Goal: Task Accomplishment & Management: Use online tool/utility

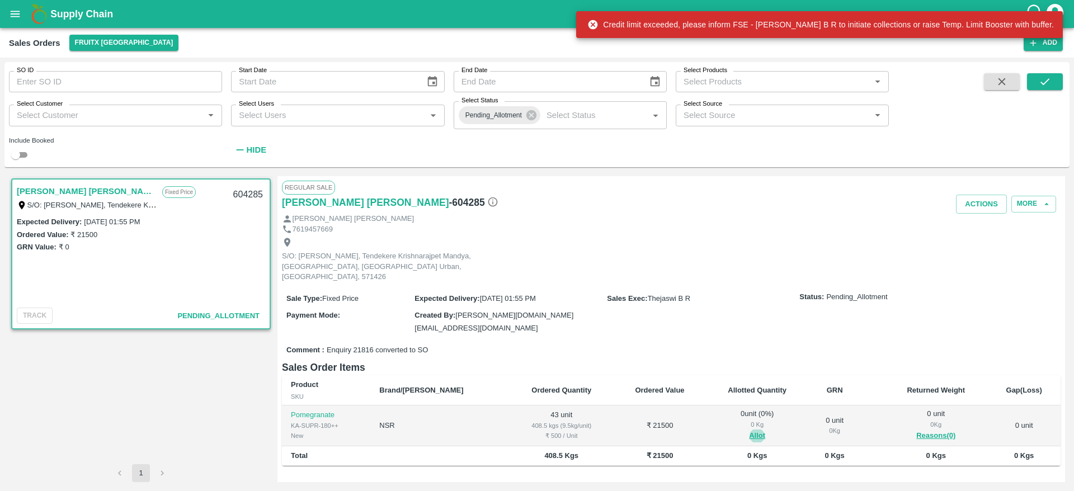
scroll to position [74, 0]
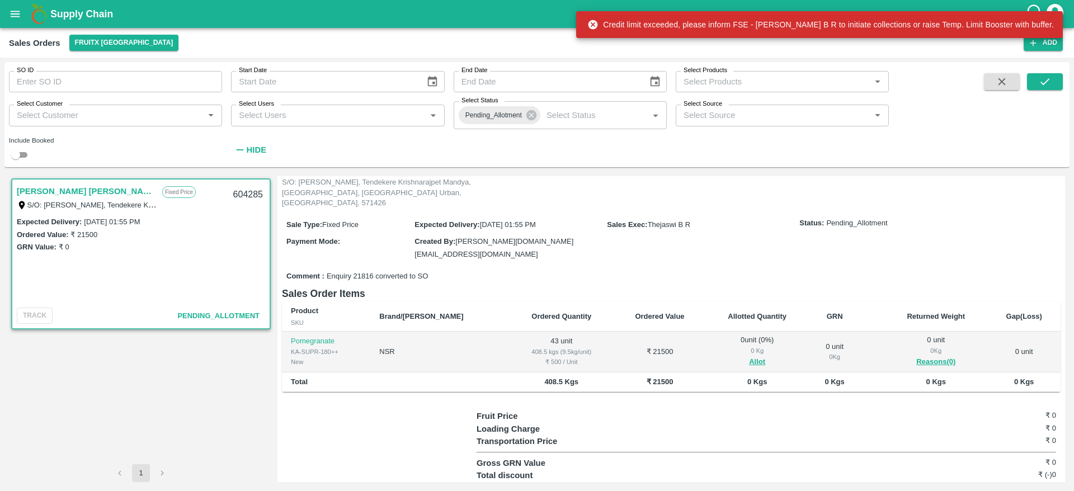
click at [1002, 91] on span at bounding box center [1002, 116] width 45 height 87
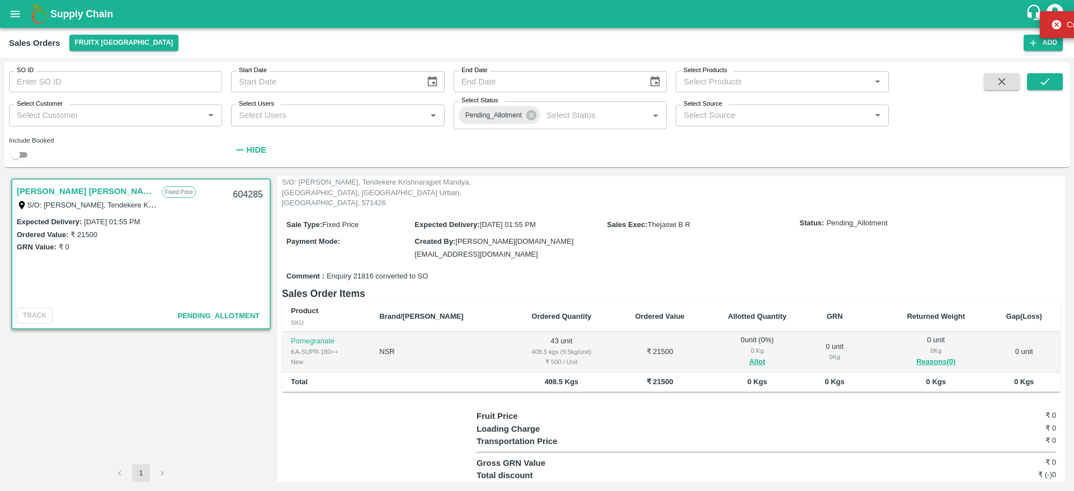
drag, startPoint x: 998, startPoint y: 83, endPoint x: 163, endPoint y: 129, distance: 835.4
click at [163, 129] on div "SO ID SO ID Start Date Start Date End Date End Date Select Products Select Prod…" at bounding box center [536, 115] width 1065 height 96
click at [119, 44] on button "FruitX [GEOGRAPHIC_DATA]" at bounding box center [124, 43] width 110 height 16
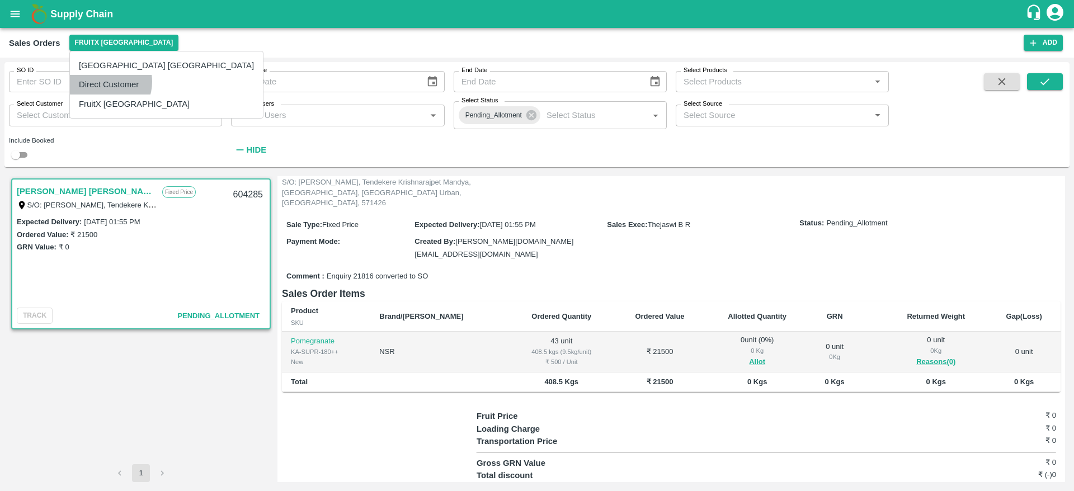
click at [103, 82] on li "Direct Customer" at bounding box center [166, 84] width 193 height 19
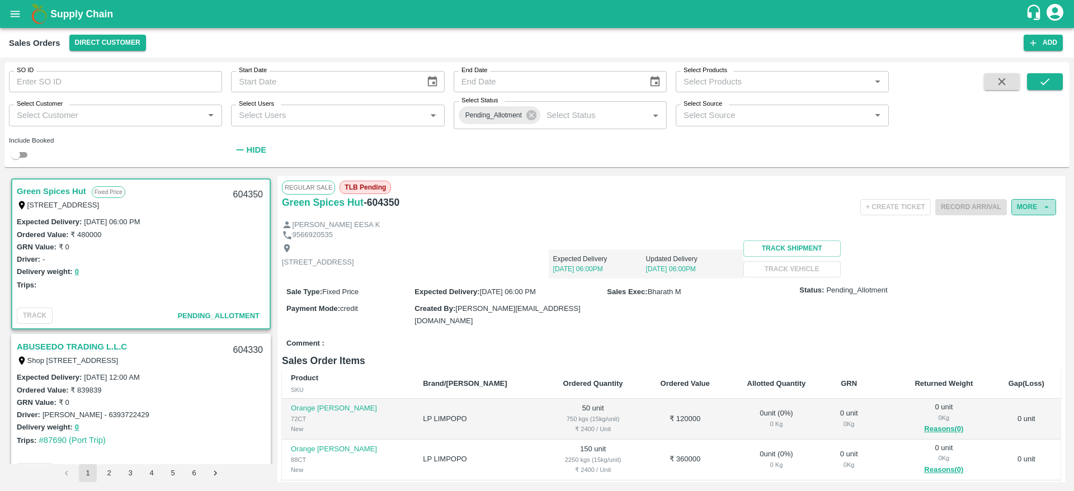
click at [1025, 209] on button "More" at bounding box center [1034, 207] width 45 height 16
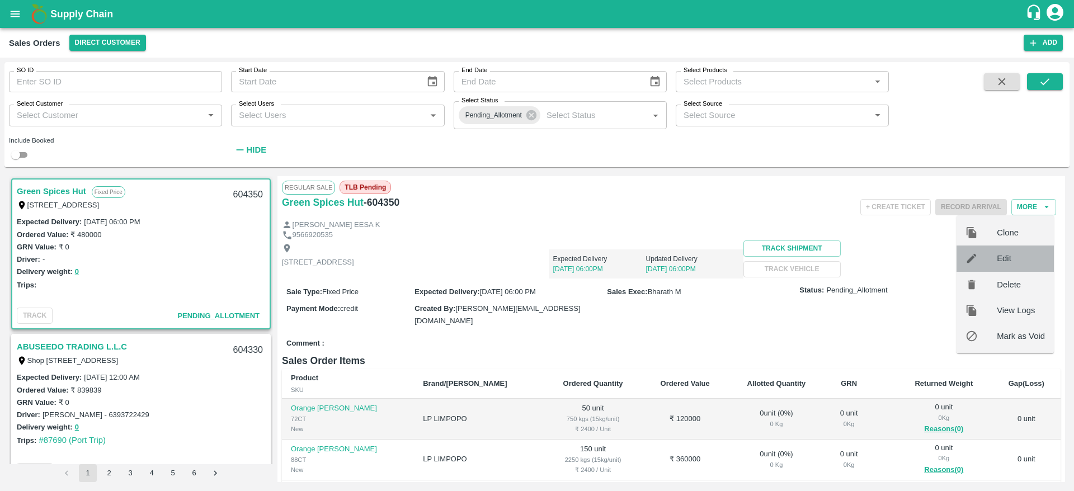
click at [1004, 258] on span "Edit" at bounding box center [1021, 258] width 48 height 12
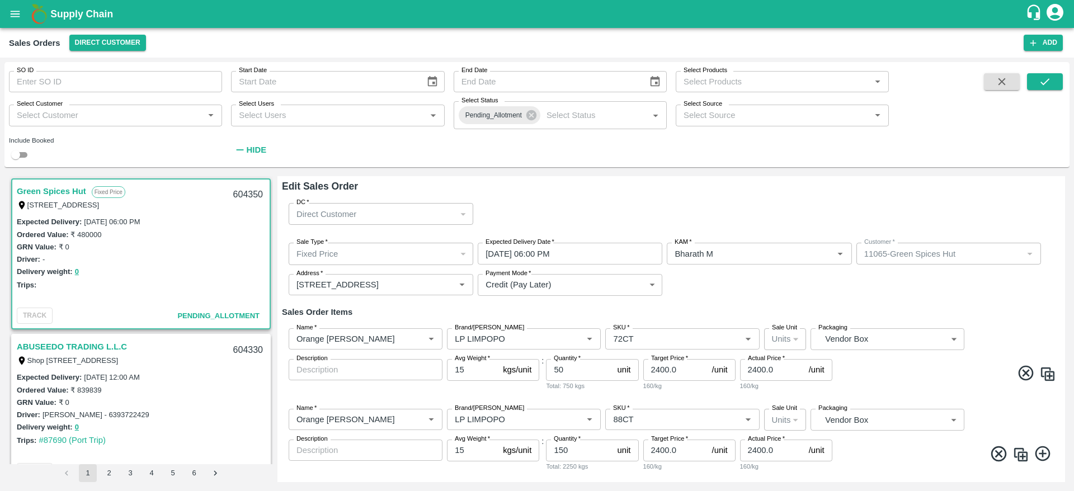
scroll to position [26, 0]
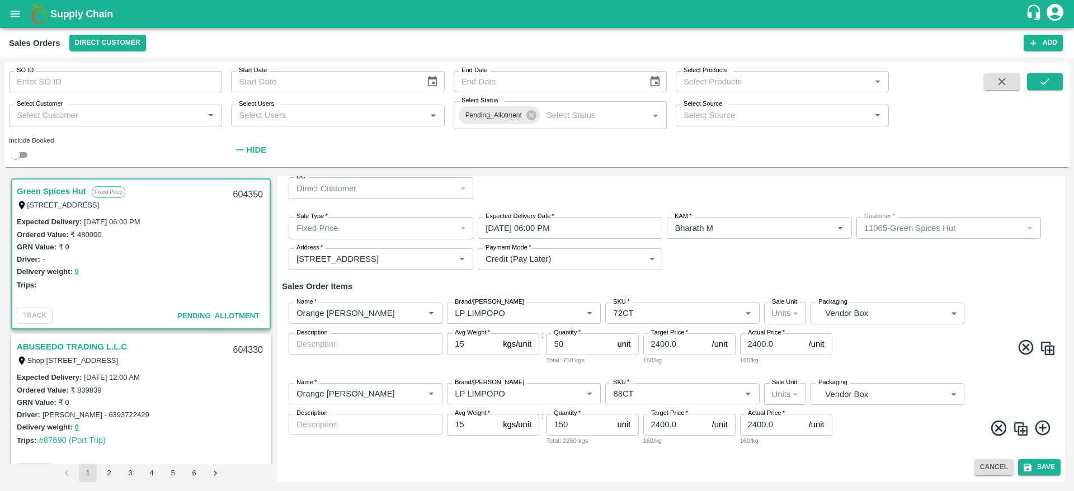
click at [1045, 343] on img at bounding box center [1048, 348] width 17 height 17
type input "72CT"
type input "50"
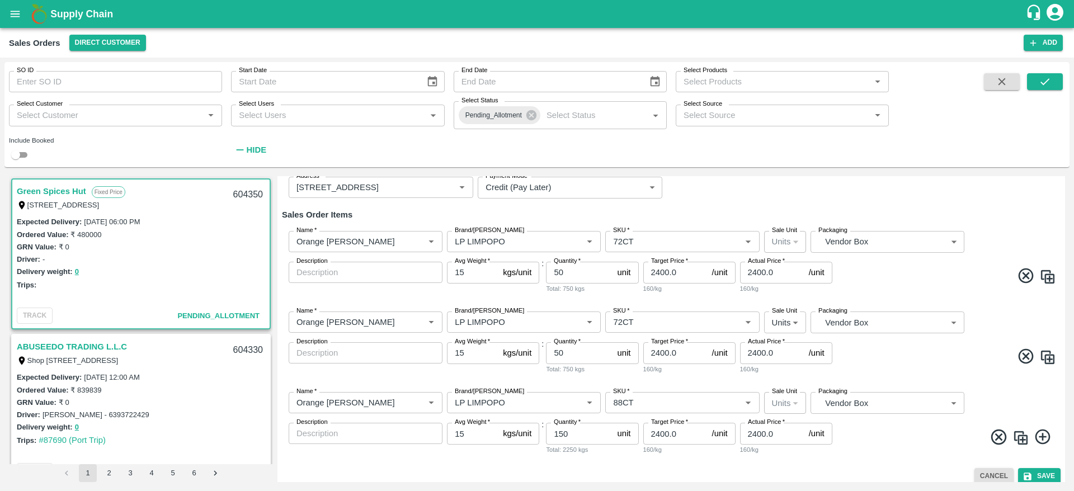
scroll to position [99, 0]
click at [578, 275] on input "50" at bounding box center [579, 270] width 67 height 21
type input "39"
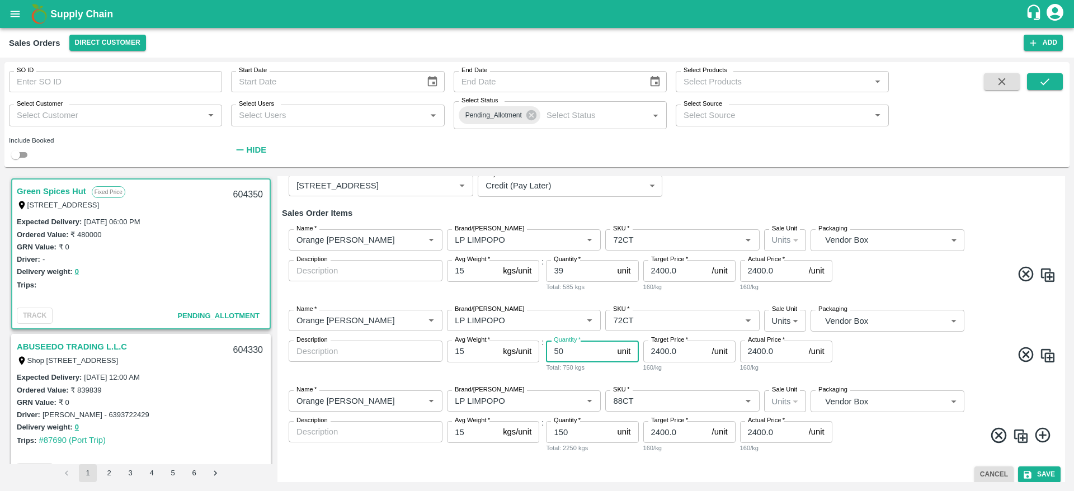
click at [571, 349] on input "50" at bounding box center [579, 351] width 67 height 21
type input "11"
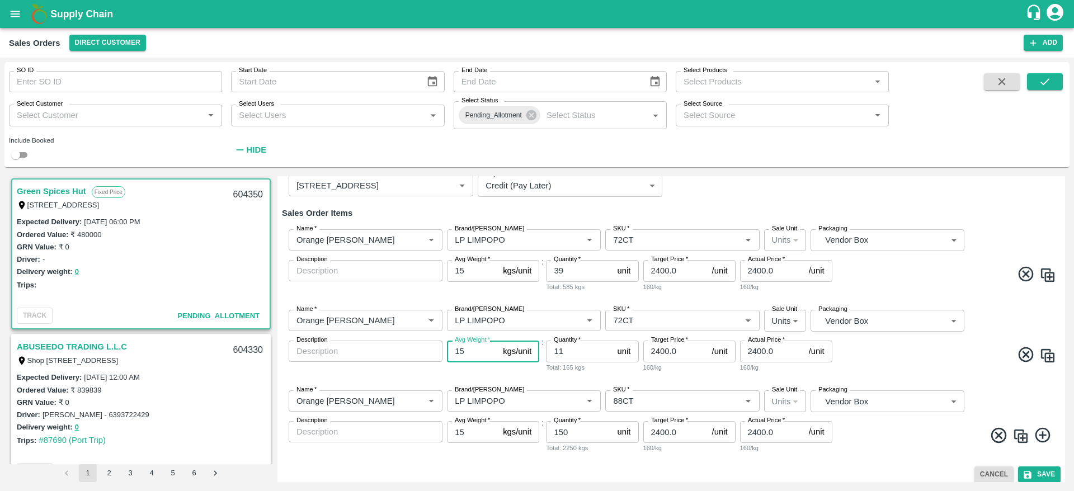
click at [474, 351] on input "15" at bounding box center [472, 351] width 51 height 21
type input "16"
click at [1020, 437] on img at bounding box center [1021, 436] width 17 height 17
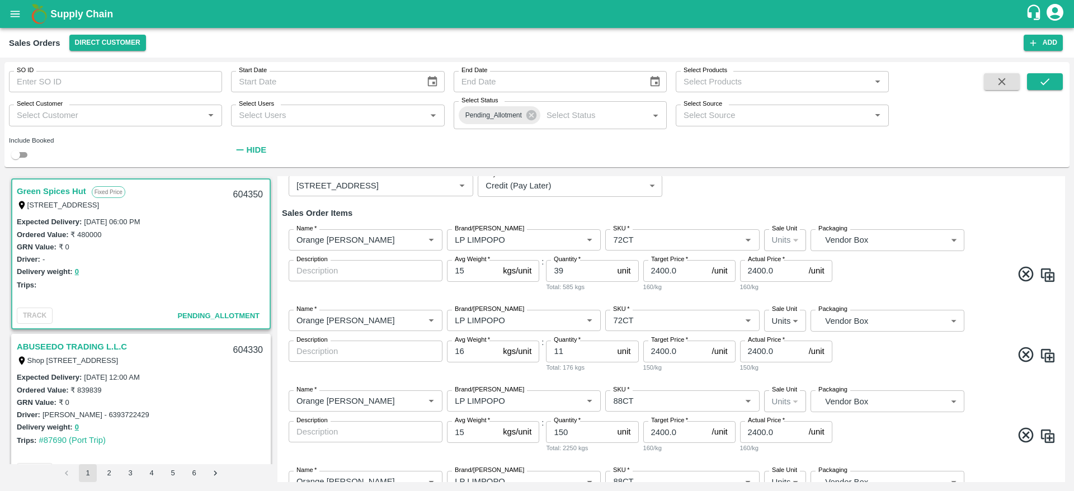
scroll to position [187, 0]
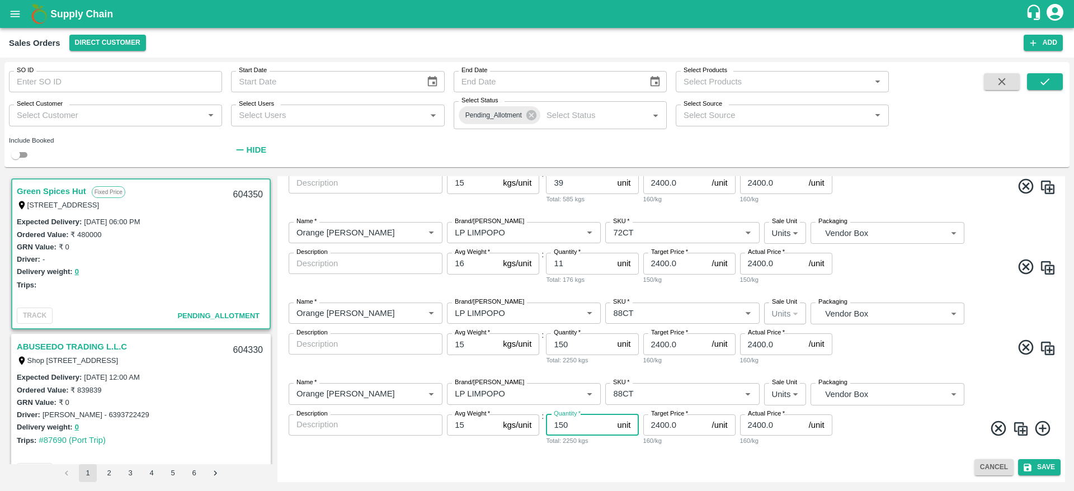
click at [571, 428] on input "150" at bounding box center [579, 425] width 67 height 21
type input "2"
click at [577, 349] on input "150" at bounding box center [579, 343] width 67 height 21
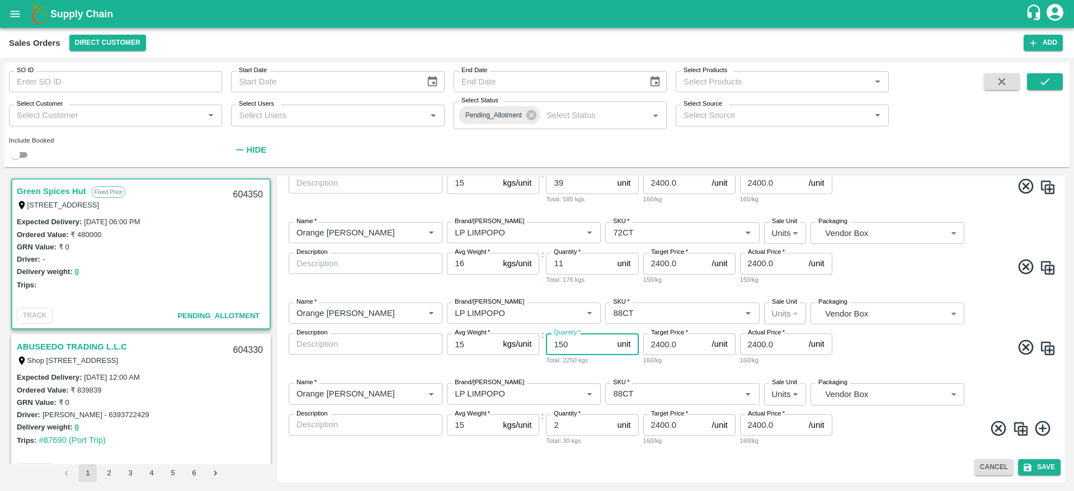
click at [577, 349] on input "150" at bounding box center [579, 343] width 67 height 21
type input "148"
click at [465, 424] on input "15" at bounding box center [472, 425] width 51 height 21
type input "16"
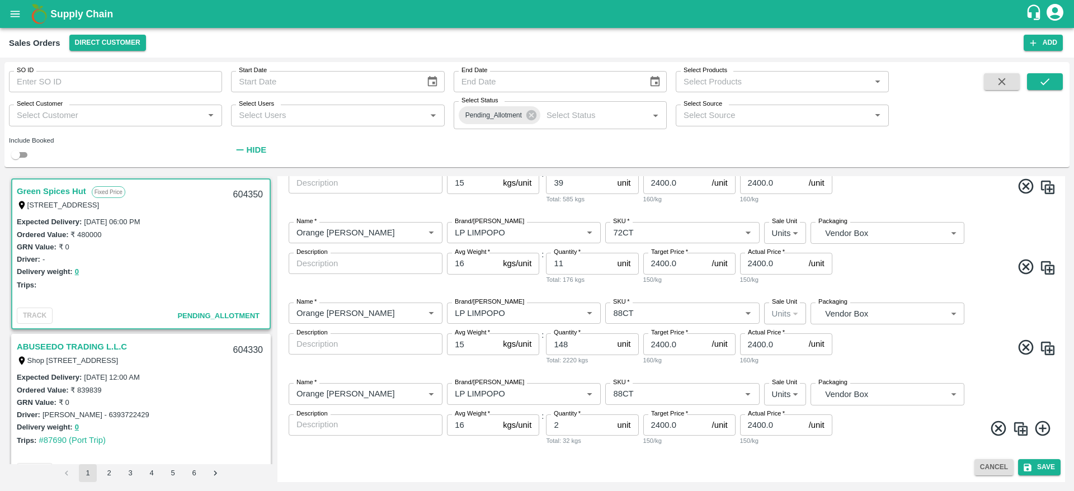
click at [920, 460] on div "Cancel Save" at bounding box center [671, 467] width 779 height 16
click at [996, 249] on div "Name   * Name   * Brand/[PERSON_NAME]/[PERSON_NAME]   * SKU   * Sale Unit Units…" at bounding box center [671, 253] width 779 height 81
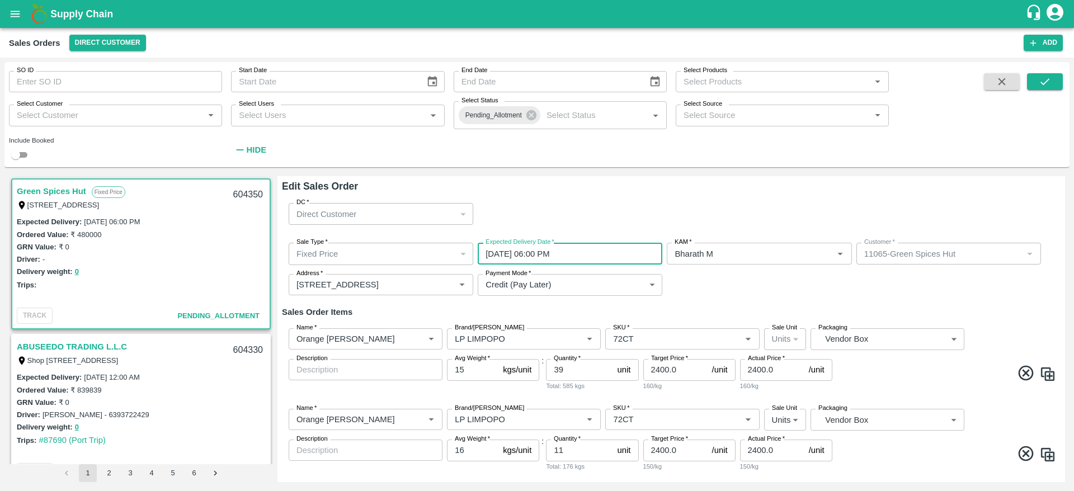
click at [605, 256] on input "[DATE] 06:00 PM" at bounding box center [566, 253] width 177 height 21
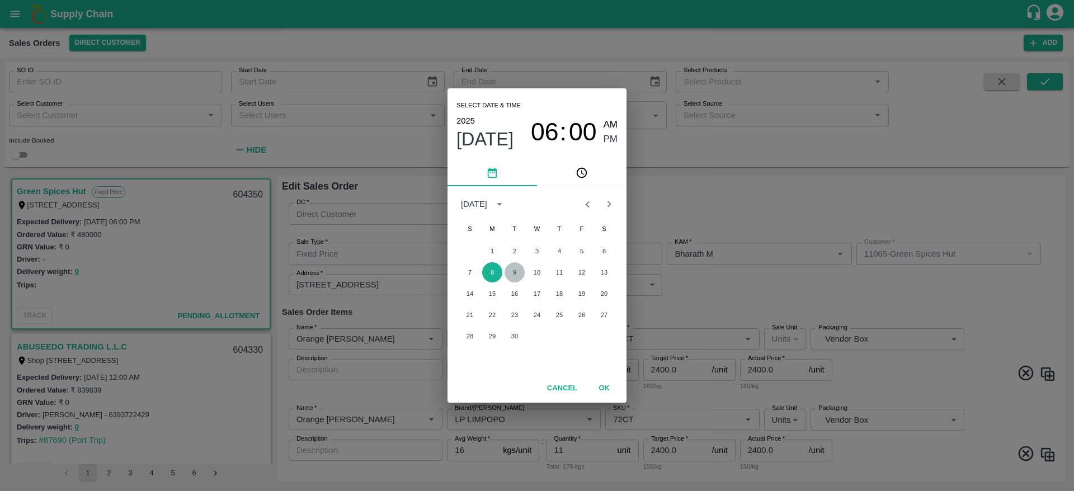
click at [518, 276] on button "9" at bounding box center [515, 272] width 20 height 20
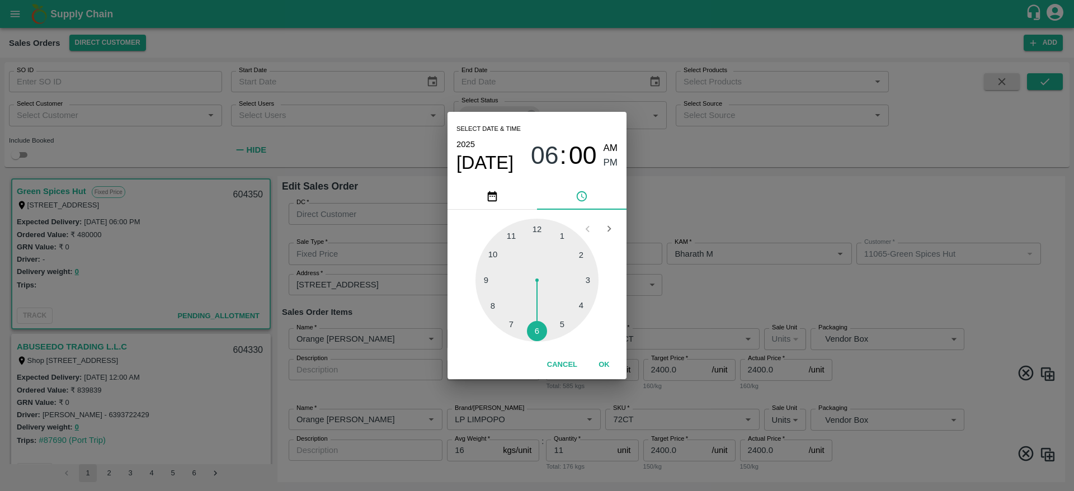
click at [492, 256] on div at bounding box center [537, 280] width 123 height 123
click at [612, 142] on span "AM" at bounding box center [611, 148] width 15 height 15
click at [608, 162] on span "PM" at bounding box center [611, 163] width 15 height 15
type input "[DATE] 10:00 PM"
click at [611, 362] on button "OK" at bounding box center [604, 365] width 36 height 20
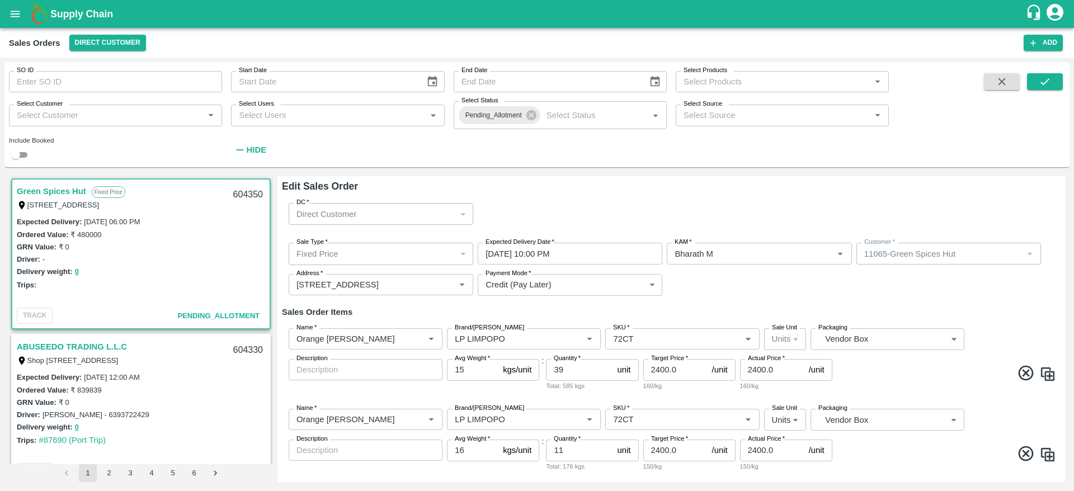
click at [1012, 297] on div "Sale Type   * Fixed Price 1 Sale Type Expected Delivery Date   * [DATE] 10:00 P…" at bounding box center [671, 269] width 779 height 71
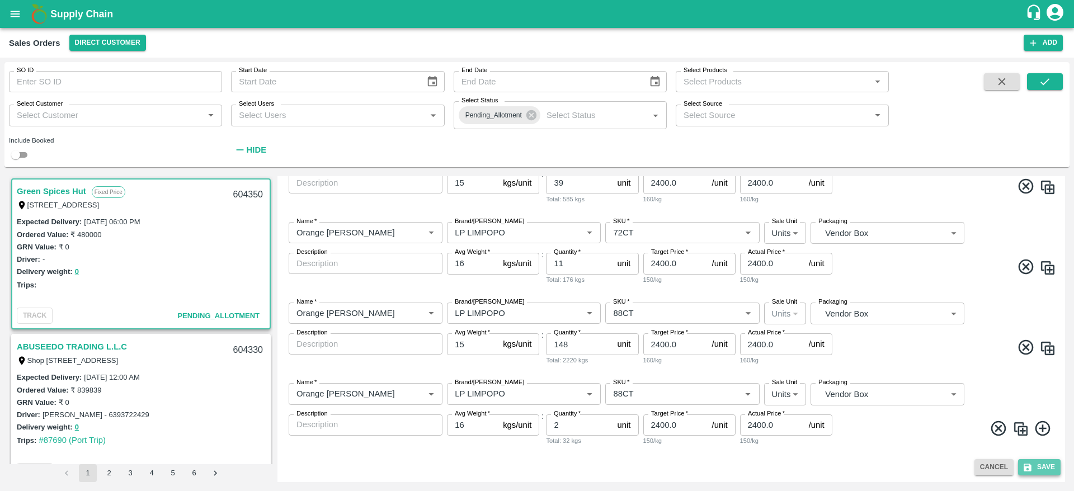
click at [1043, 462] on button "Save" at bounding box center [1039, 467] width 43 height 16
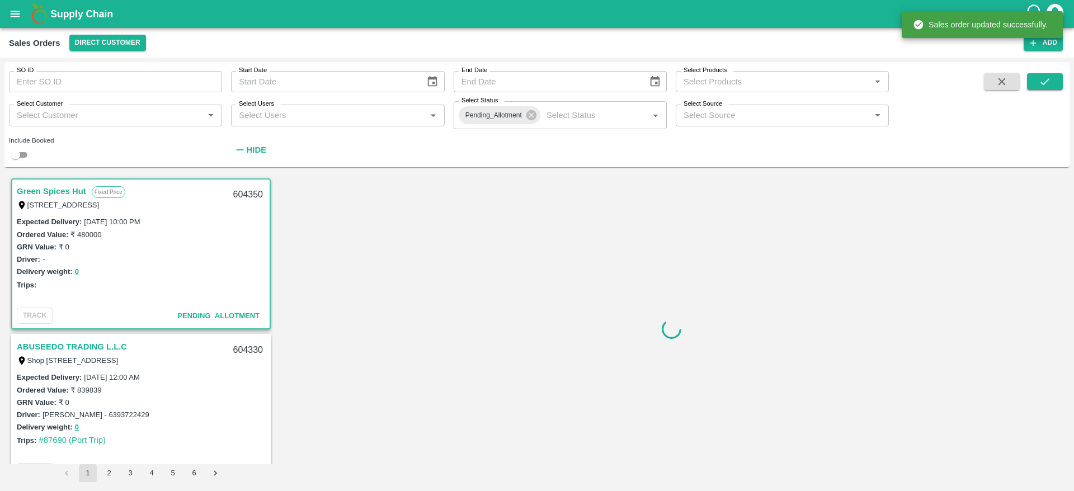
click at [242, 195] on div "604350" at bounding box center [248, 195] width 43 height 26
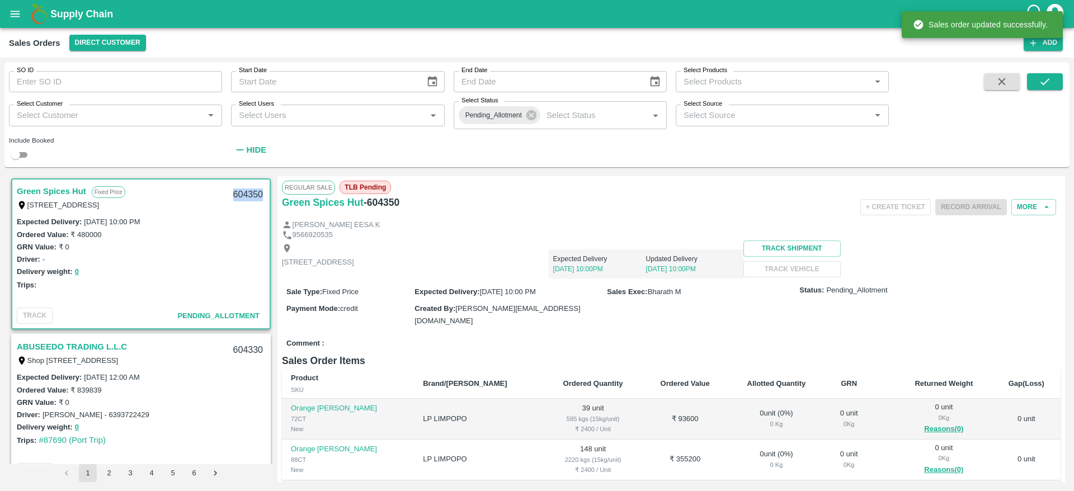
click at [242, 195] on div "604350" at bounding box center [248, 195] width 43 height 26
copy div "604350"
click at [23, 10] on button "open drawer" at bounding box center [15, 14] width 26 height 26
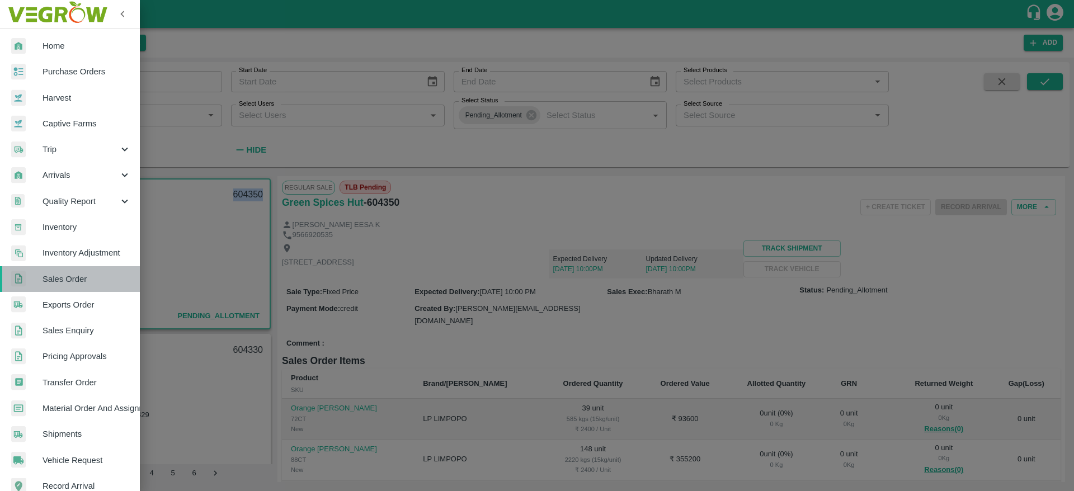
click at [95, 271] on link "Sales Order" at bounding box center [70, 279] width 140 height 26
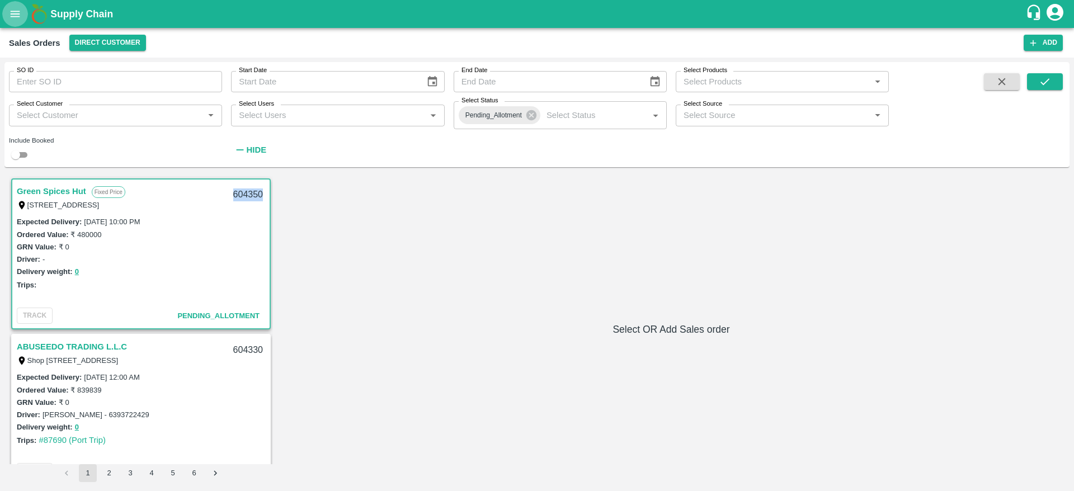
click at [10, 18] on icon "open drawer" at bounding box center [15, 14] width 12 height 12
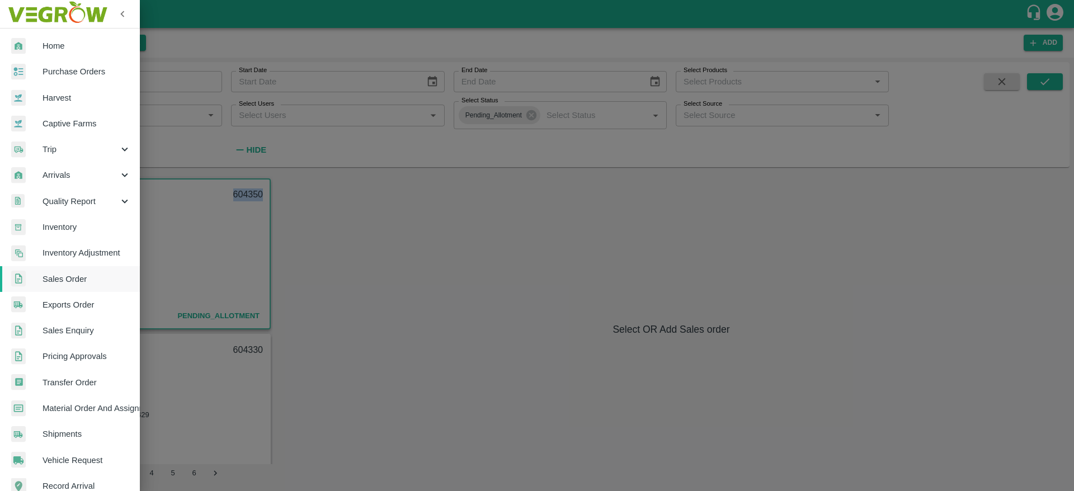
click at [82, 415] on link "Material Order And Assignment" at bounding box center [70, 409] width 140 height 26
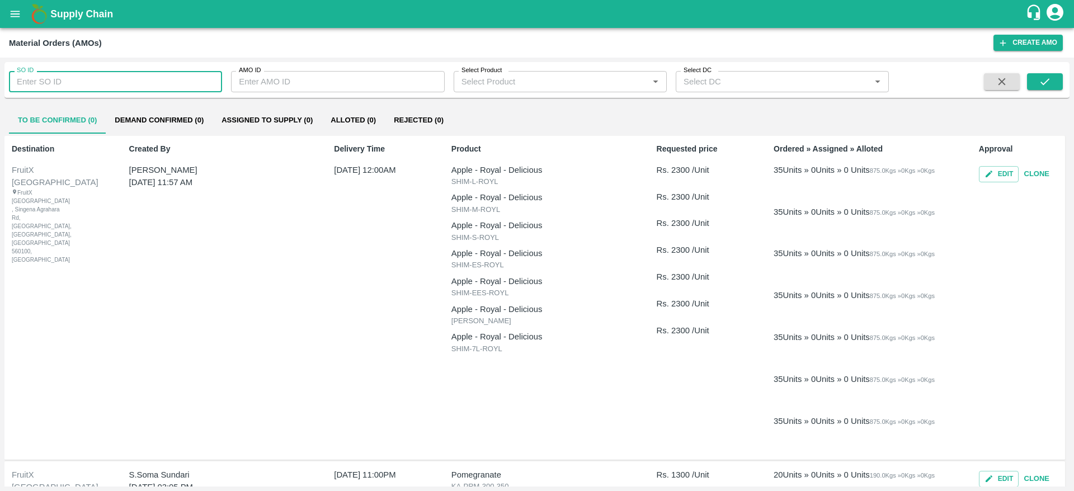
click at [70, 77] on input "SO ID" at bounding box center [115, 81] width 213 height 21
paste input "604350"
type input "604350"
click at [1042, 84] on icon "submit" at bounding box center [1045, 82] width 12 height 12
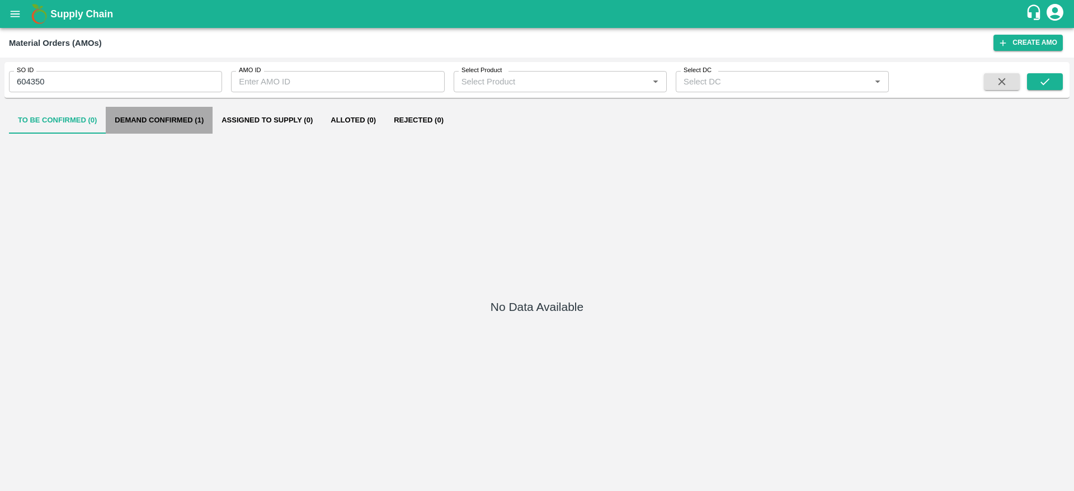
click at [182, 115] on button "Demand Confirmed (1)" at bounding box center [159, 120] width 107 height 27
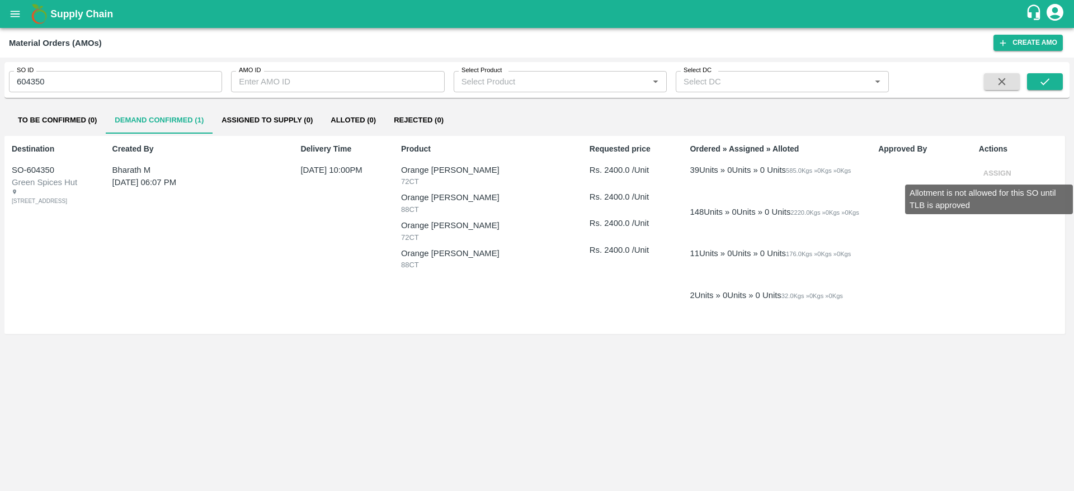
click at [992, 172] on span "Assign" at bounding box center [997, 172] width 37 height 8
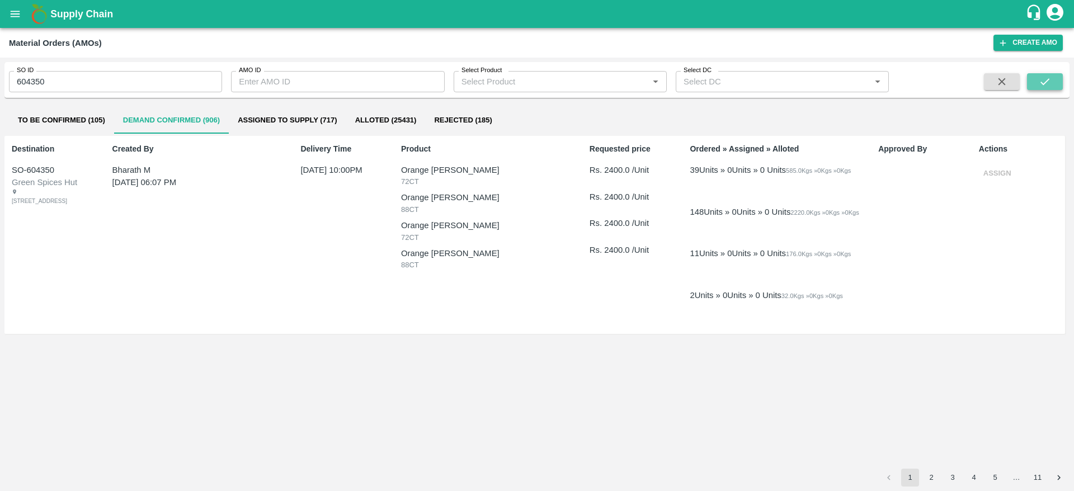
click at [1029, 84] on button "submit" at bounding box center [1045, 81] width 36 height 17
click at [1009, 78] on button "button" at bounding box center [1002, 81] width 36 height 17
